Goal: Task Accomplishment & Management: Complete application form

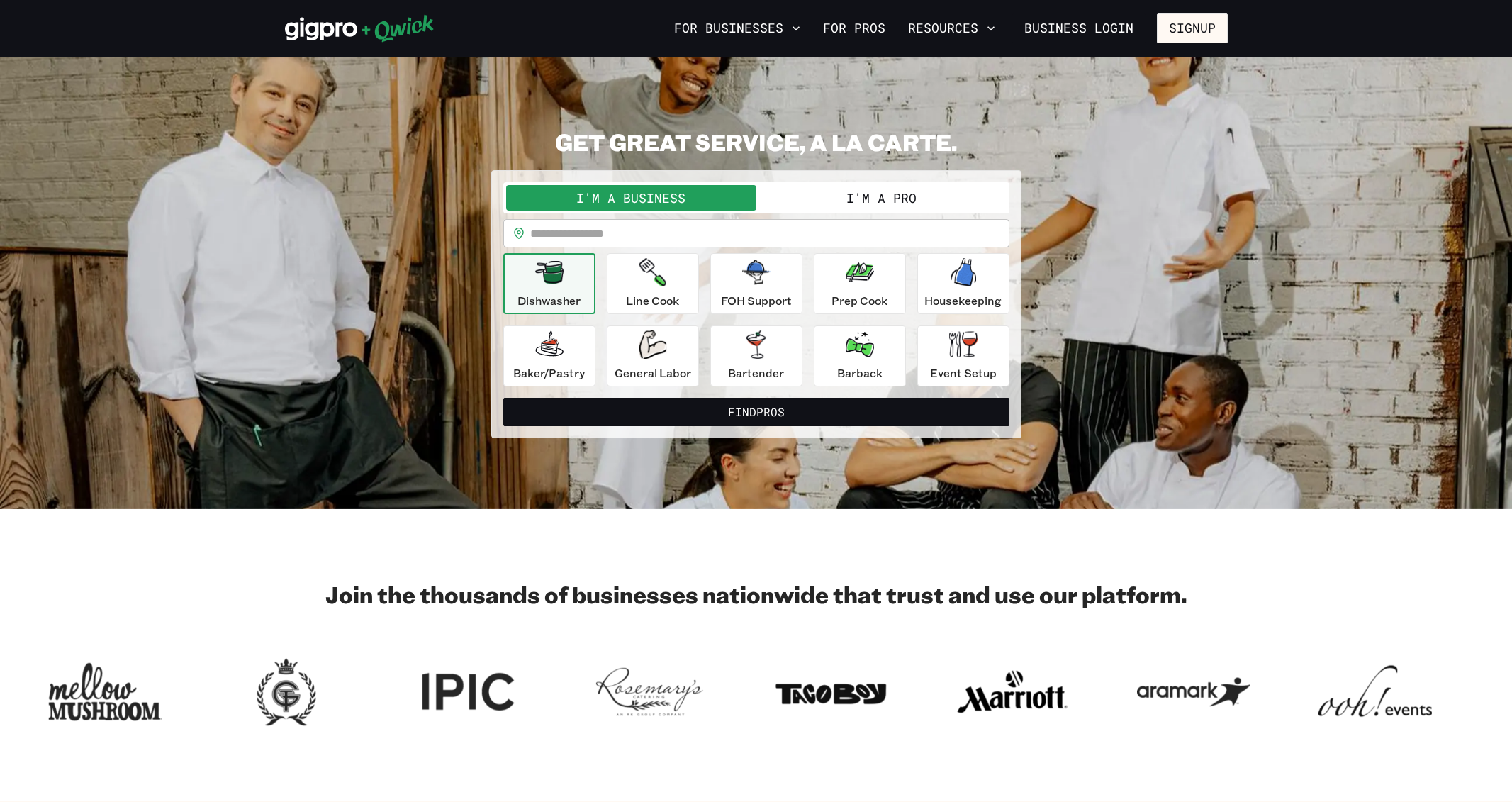
click at [846, 196] on button "I'm a Pro" at bounding box center [881, 198] width 250 height 26
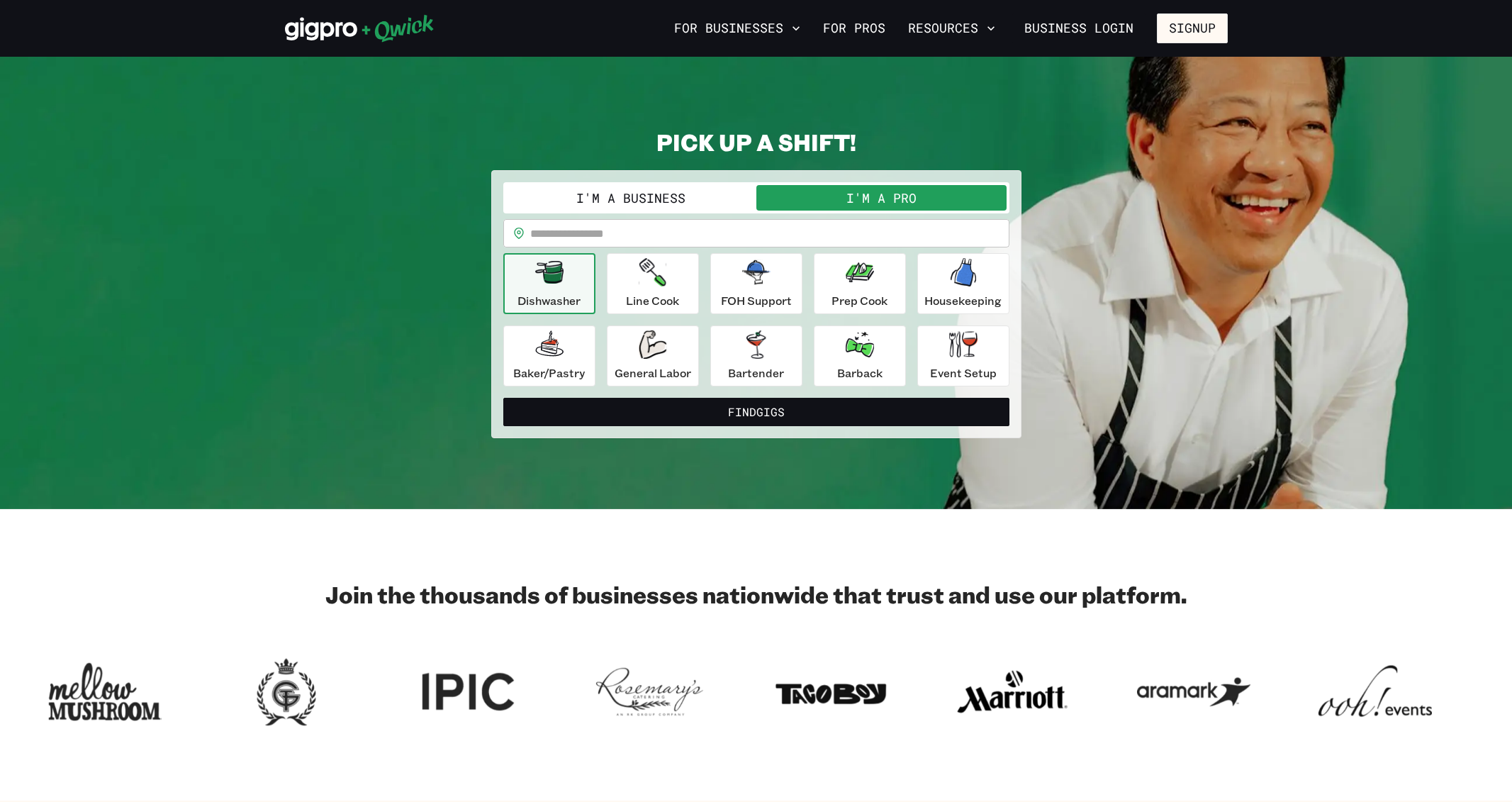
click at [630, 234] on input "text" at bounding box center [769, 233] width 479 height 29
click at [503, 398] on button "Find Gigs" at bounding box center [756, 411] width 506 height 29
type input "******"
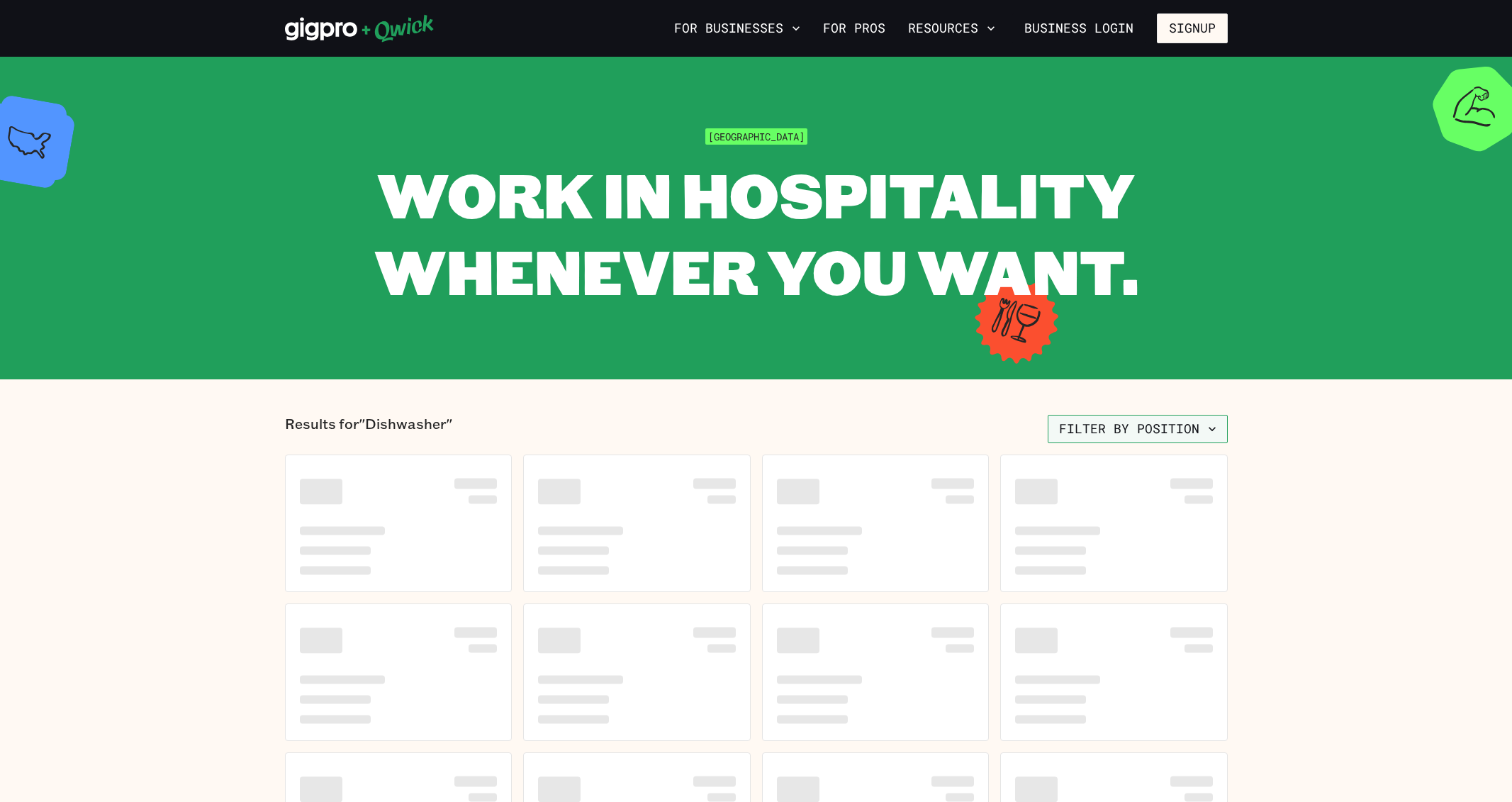
click at [1133, 430] on button "Filter by position" at bounding box center [1137, 429] width 180 height 29
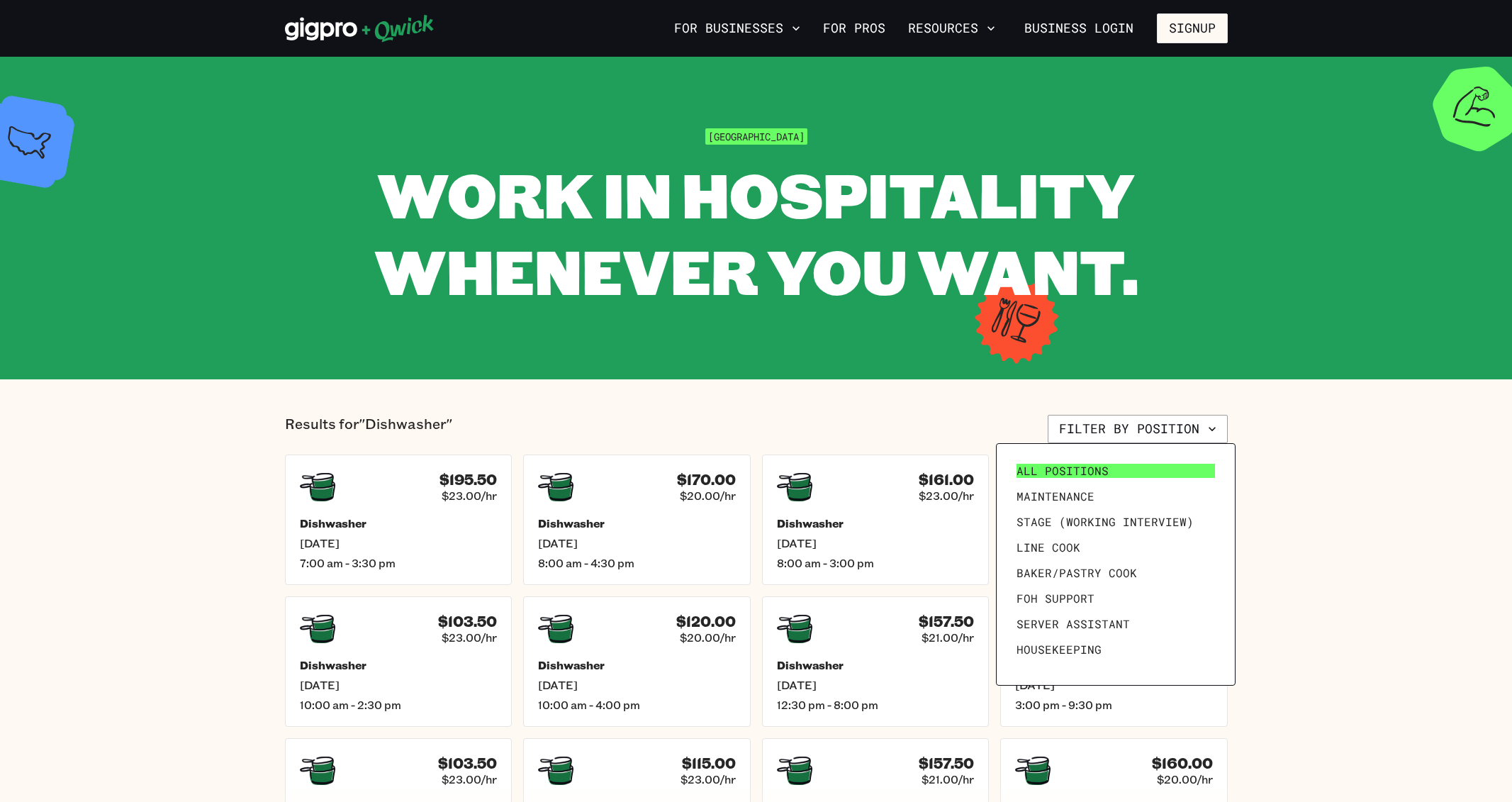
click at [1084, 465] on span "All Positions" at bounding box center [1062, 470] width 92 height 14
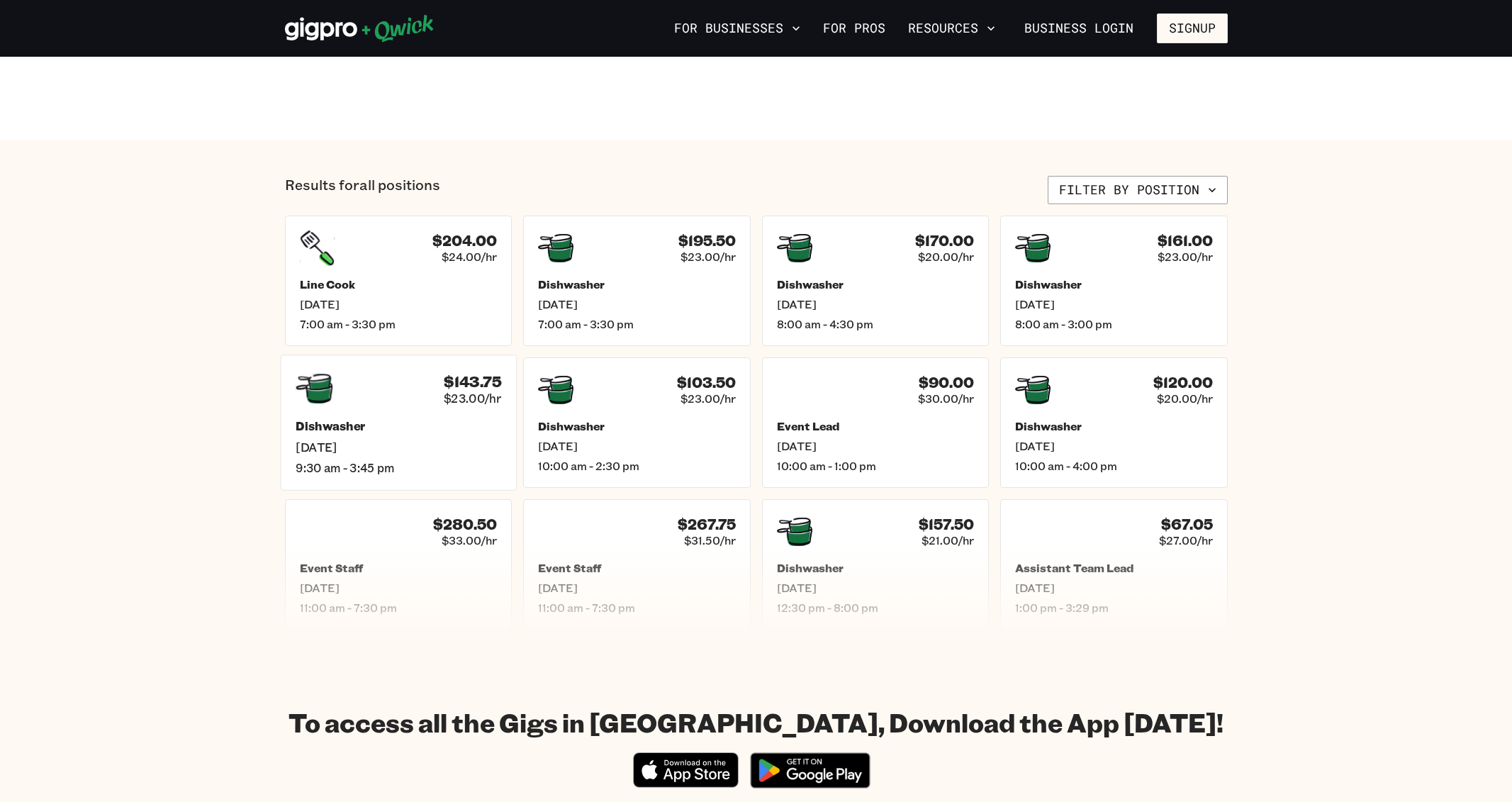
scroll to position [480, 0]
click at [464, 552] on div "$280.50 $33.00/hr Event Staff [DATE] 11:00 am - 7:30 pm" at bounding box center [397, 563] width 236 height 136
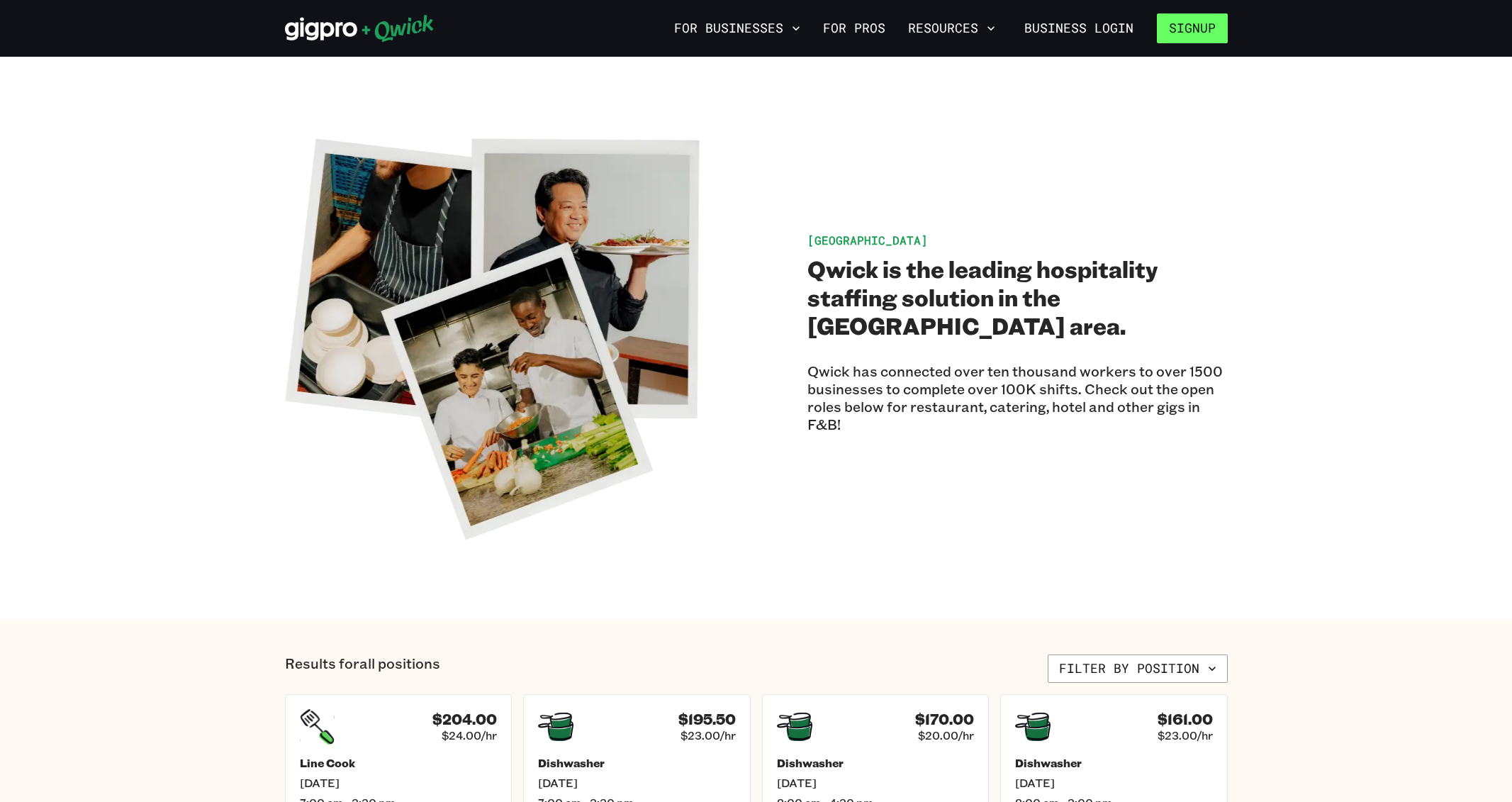
click at [1190, 33] on button "Signup" at bounding box center [1192, 28] width 71 height 29
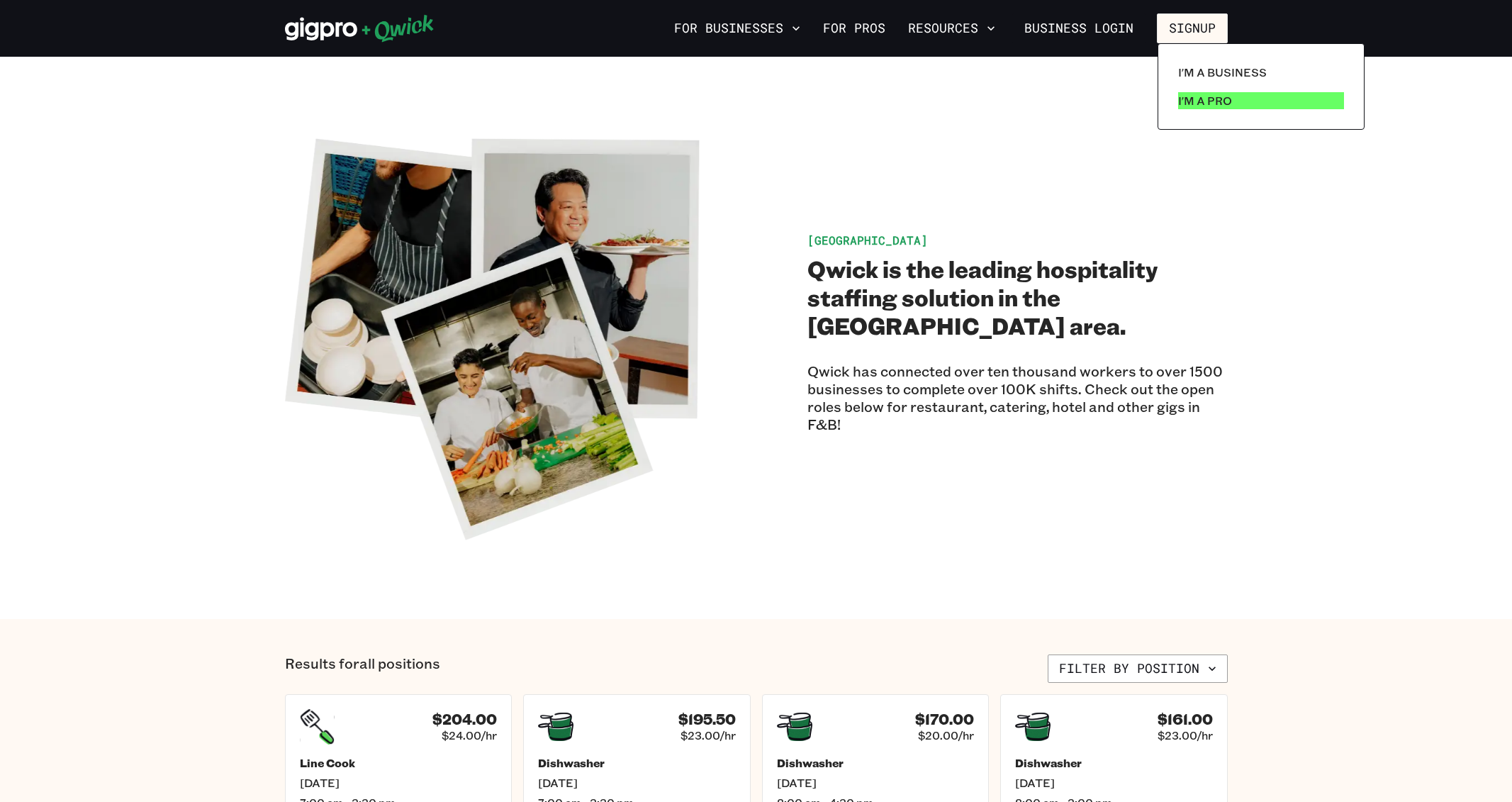
click at [1232, 100] on link "I'm a Pro" at bounding box center [1260, 101] width 177 height 29
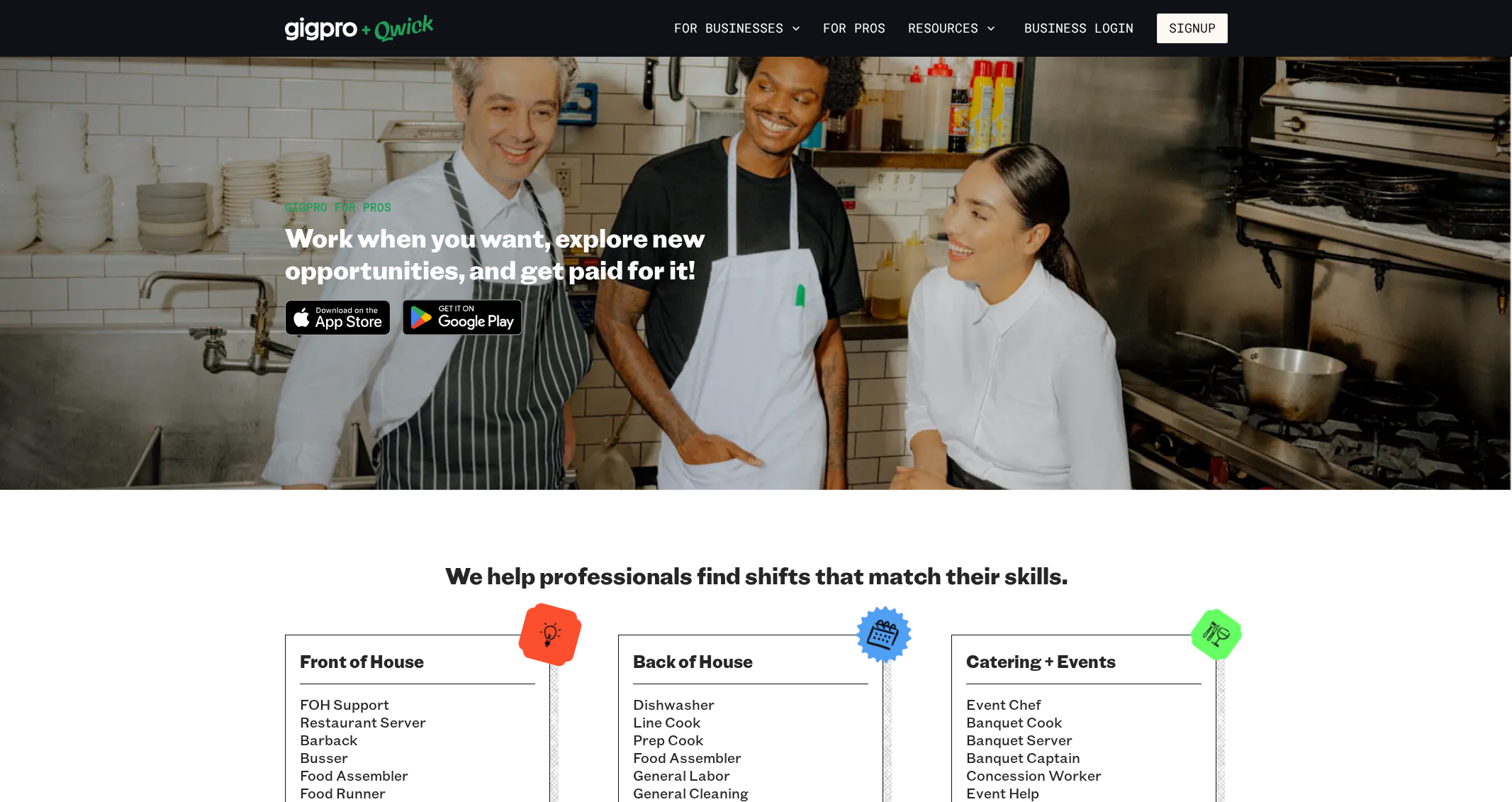
scroll to position [53, 0]
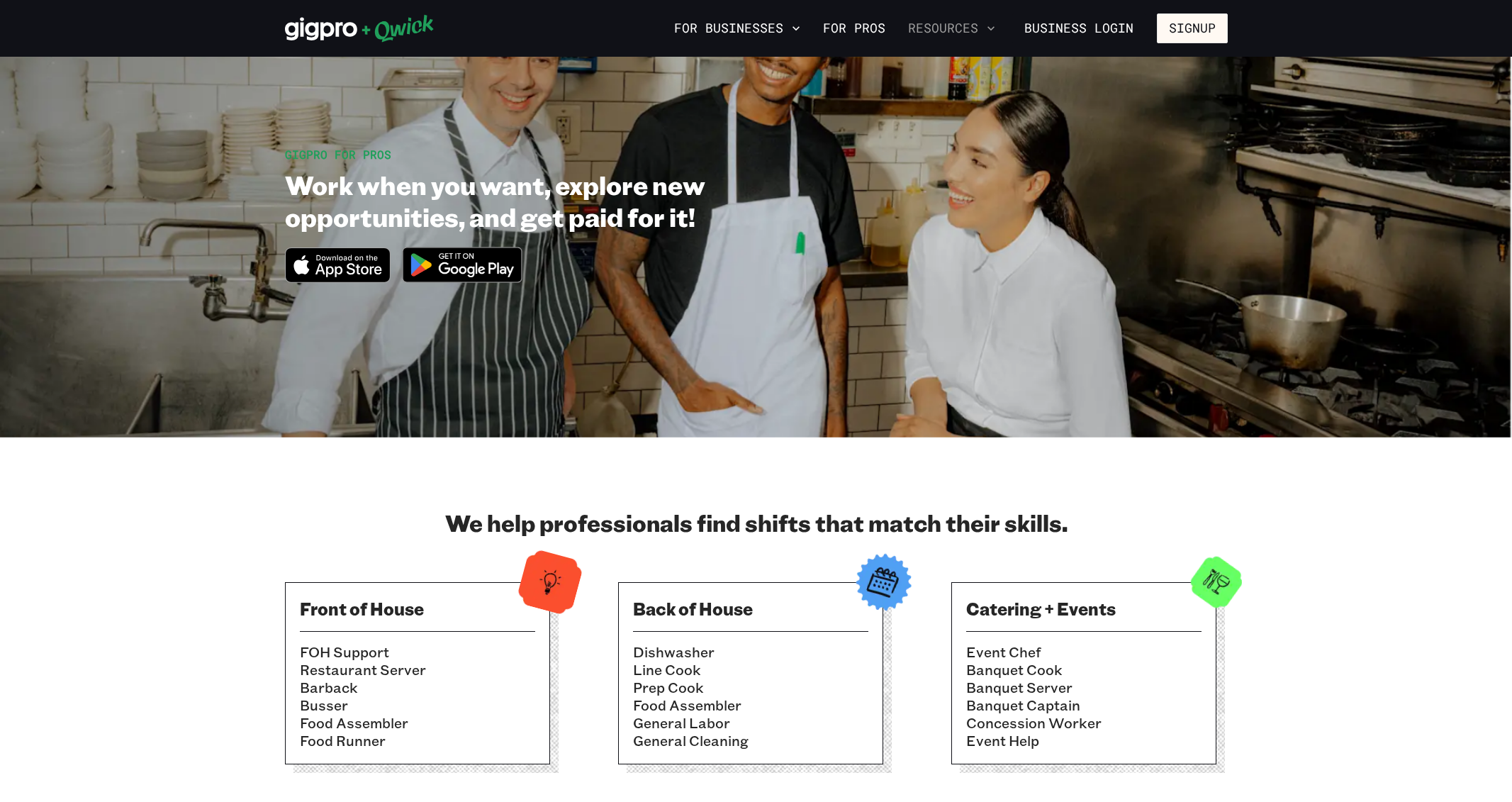
click at [974, 23] on button "Resources" at bounding box center [951, 28] width 98 height 24
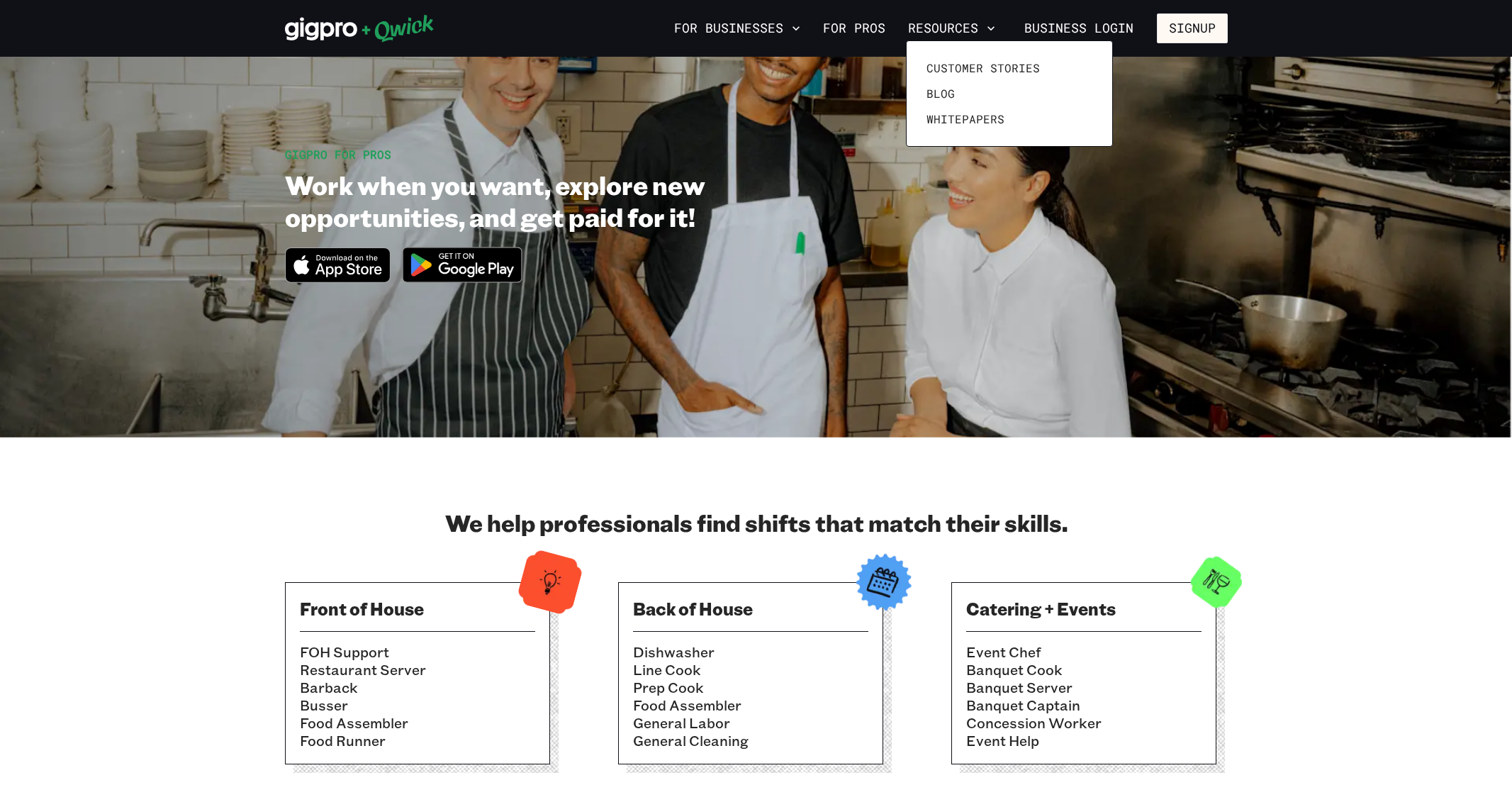
click at [972, 30] on div at bounding box center [756, 401] width 1512 height 802
